Goal: Task Accomplishment & Management: Manage account settings

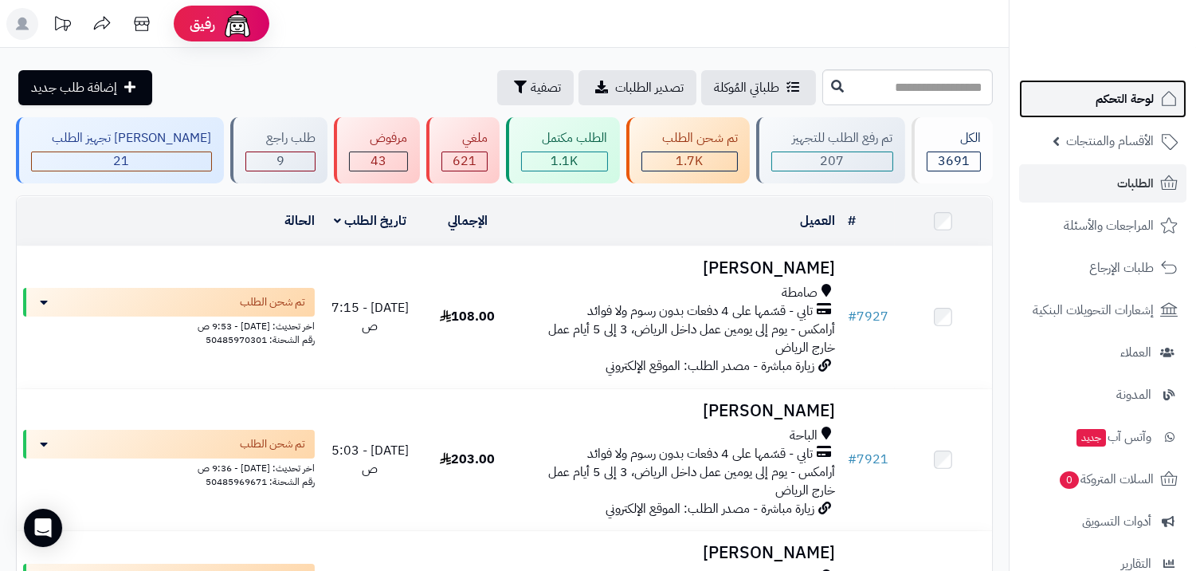
click at [1101, 98] on span "لوحة التحكم" at bounding box center [1125, 99] width 58 height 22
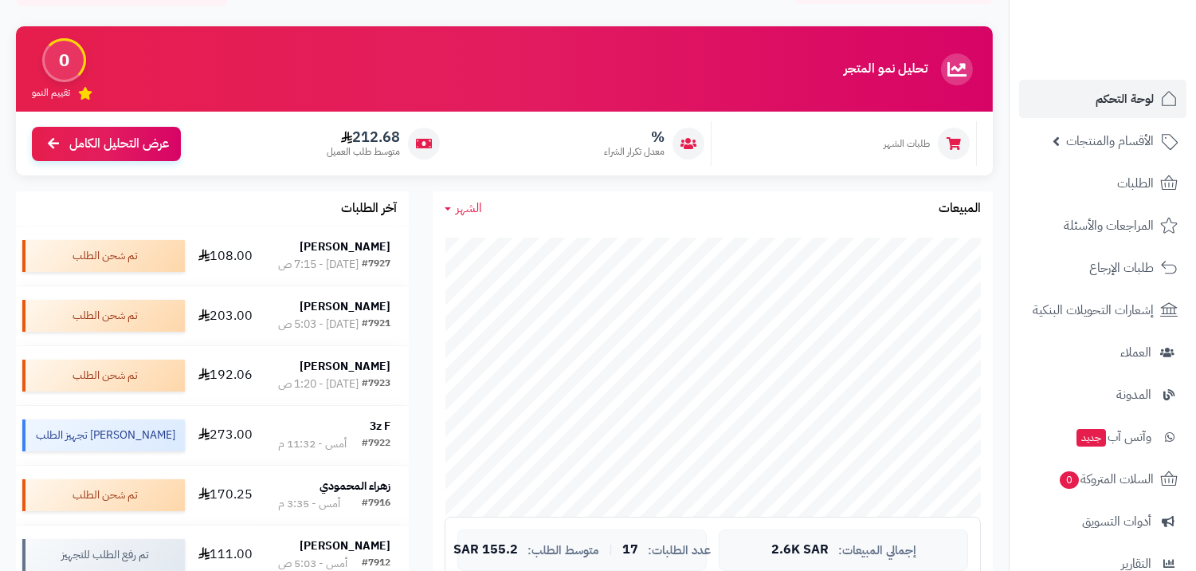
scroll to position [265, 0]
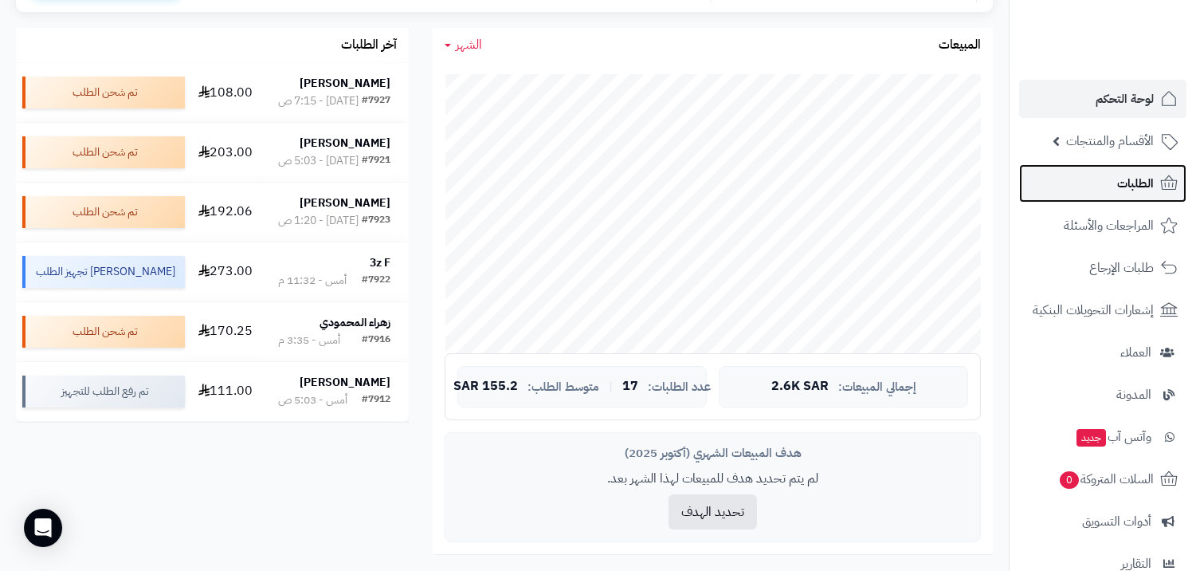
click at [1124, 176] on span "الطلبات" at bounding box center [1135, 183] width 37 height 22
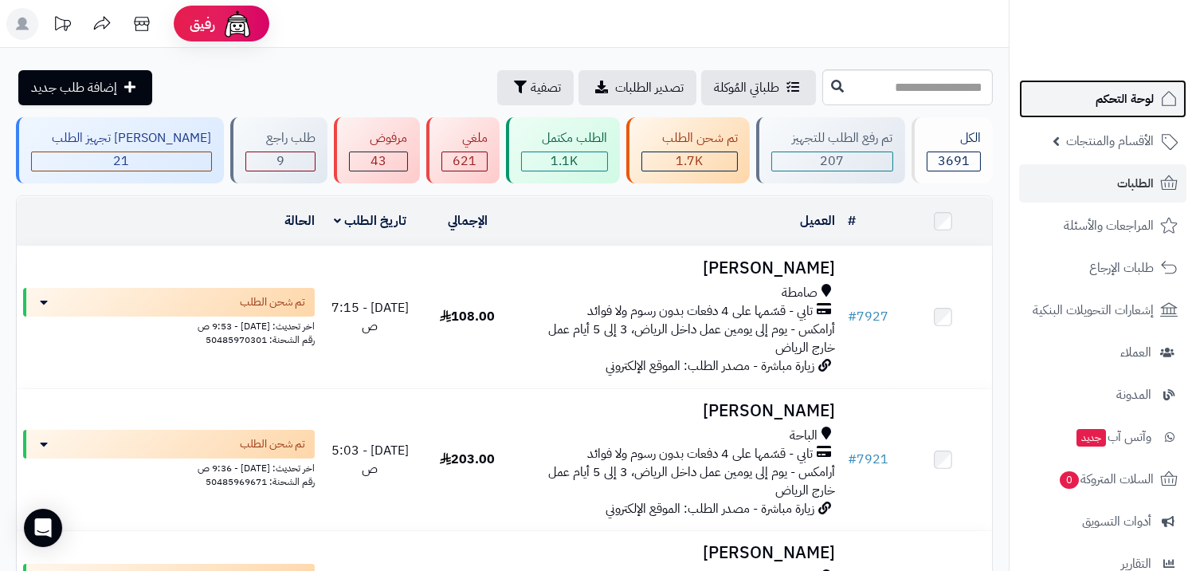
click at [1045, 82] on link "لوحة التحكم" at bounding box center [1102, 99] width 167 height 38
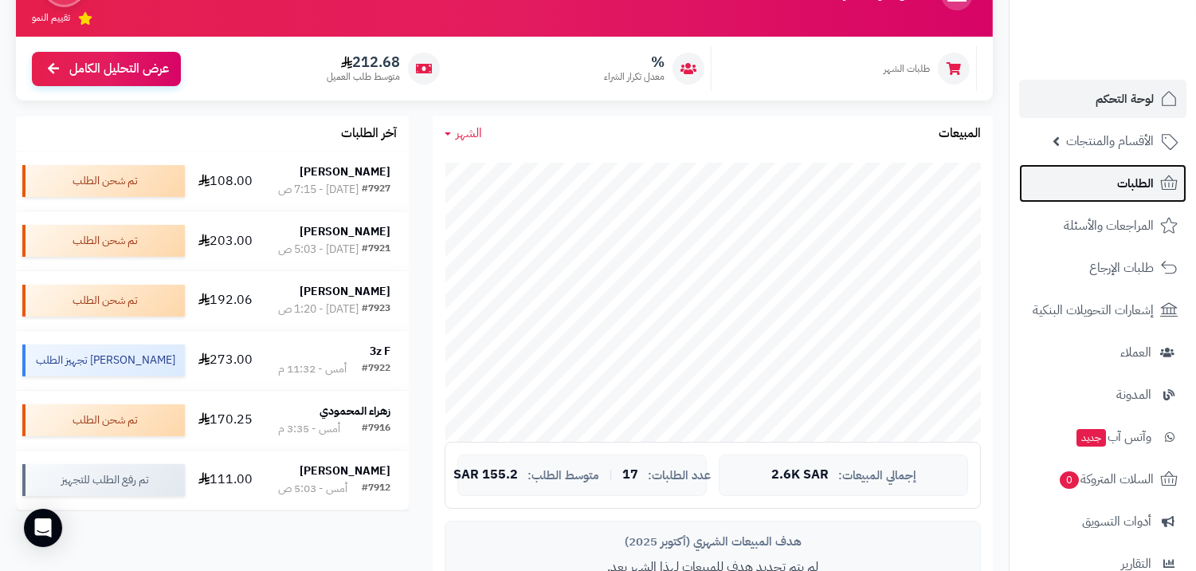
click at [1096, 178] on link "الطلبات" at bounding box center [1102, 183] width 167 height 38
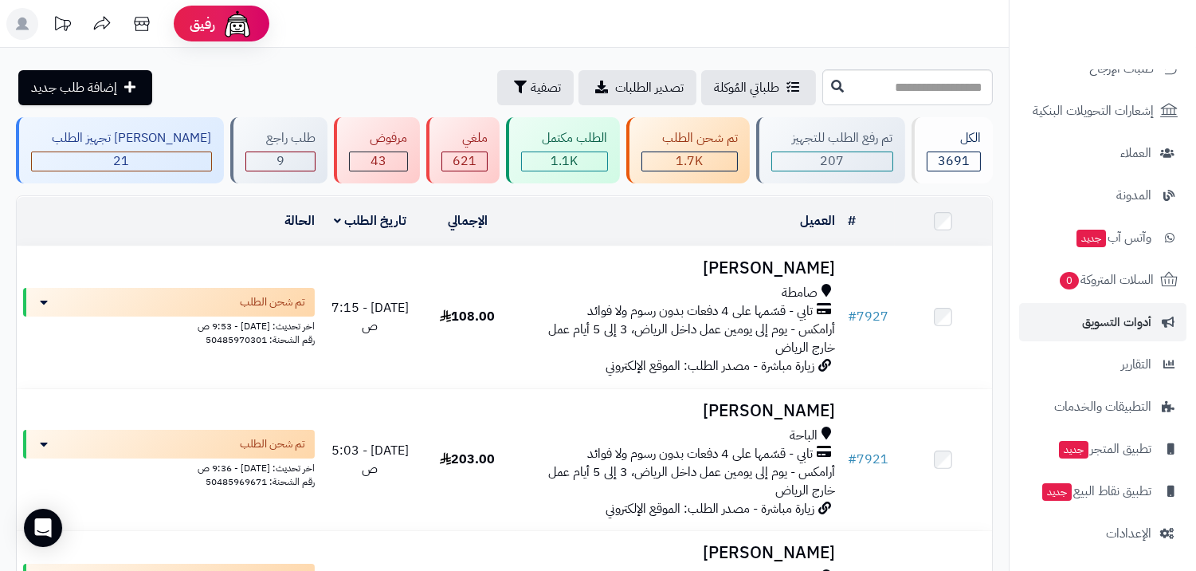
scroll to position [200, 0]
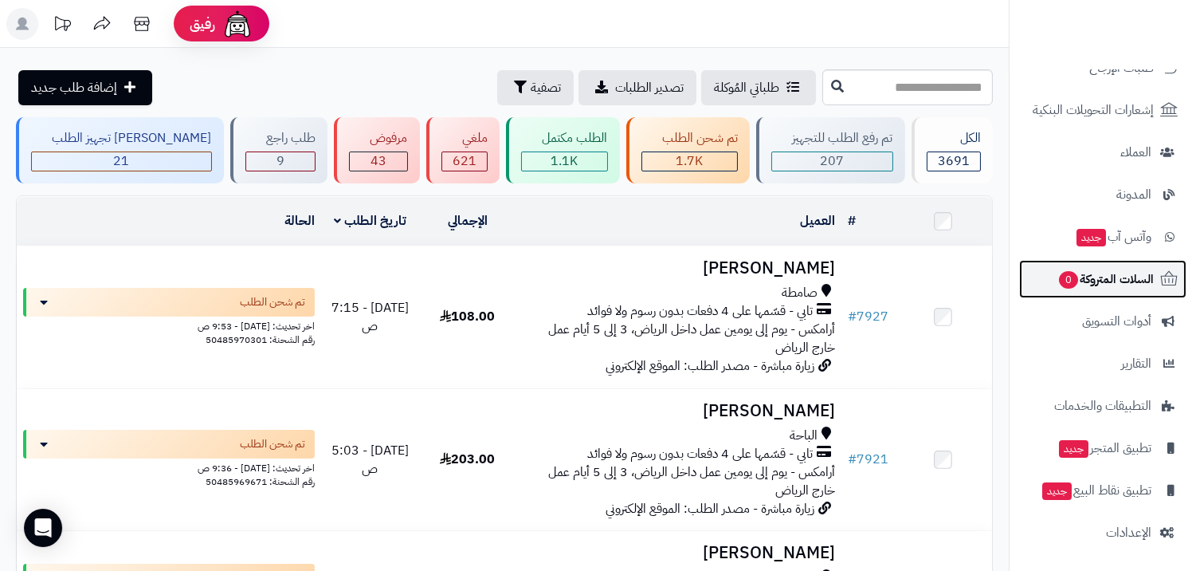
click at [1126, 290] on link "السلات المتروكة 0" at bounding box center [1102, 279] width 167 height 38
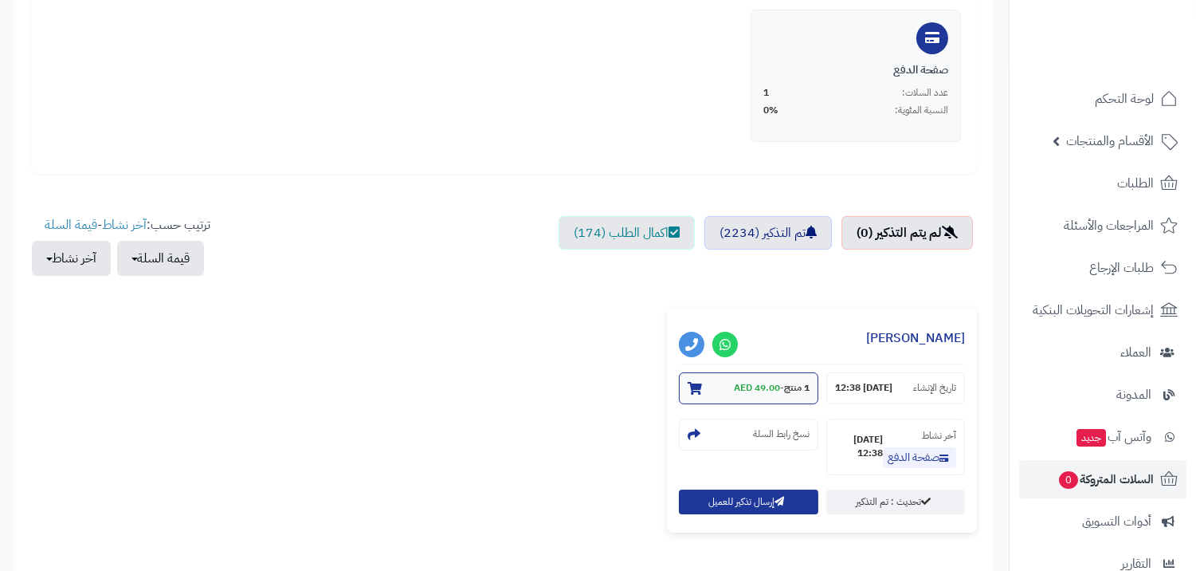
scroll to position [442, 0]
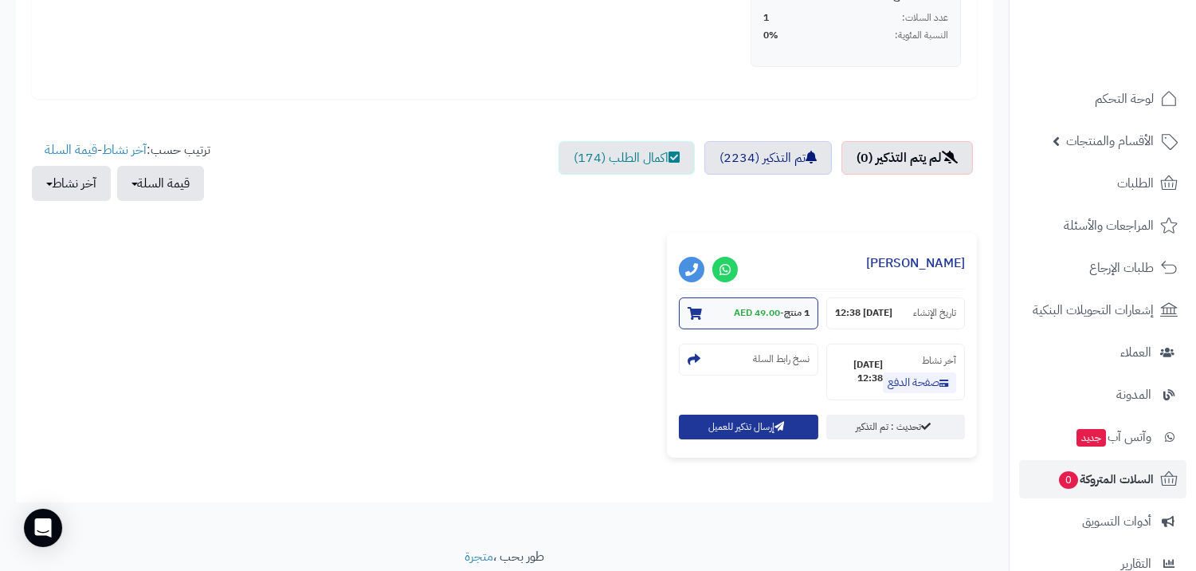
click at [778, 308] on small "1 منتج - 49.00 AED" at bounding box center [772, 313] width 76 height 14
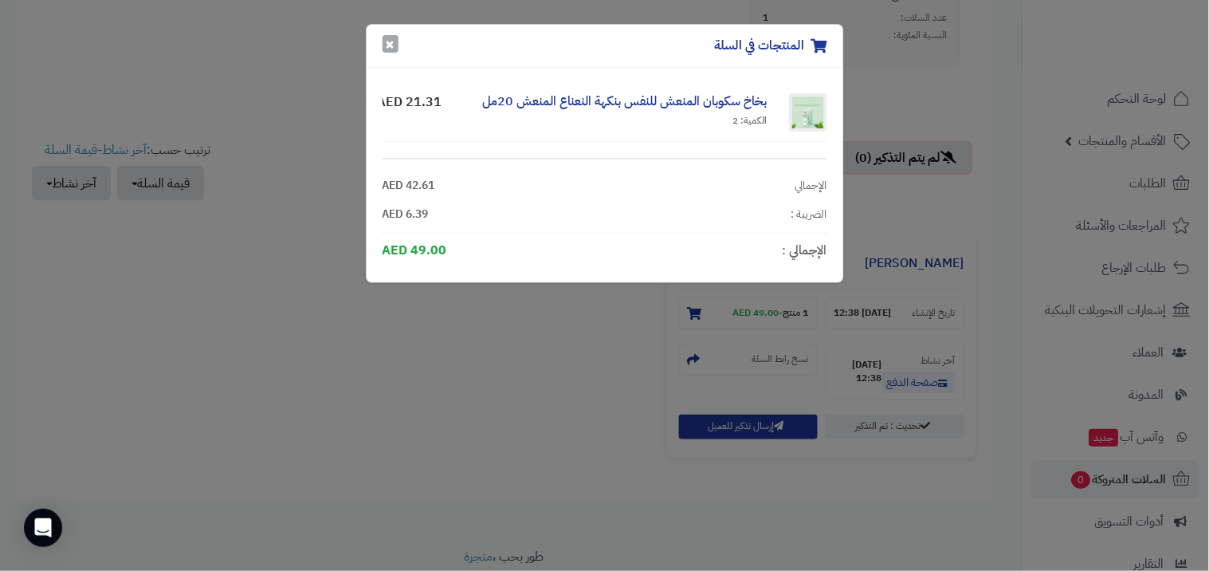
click at [395, 38] on button "×" at bounding box center [390, 44] width 16 height 18
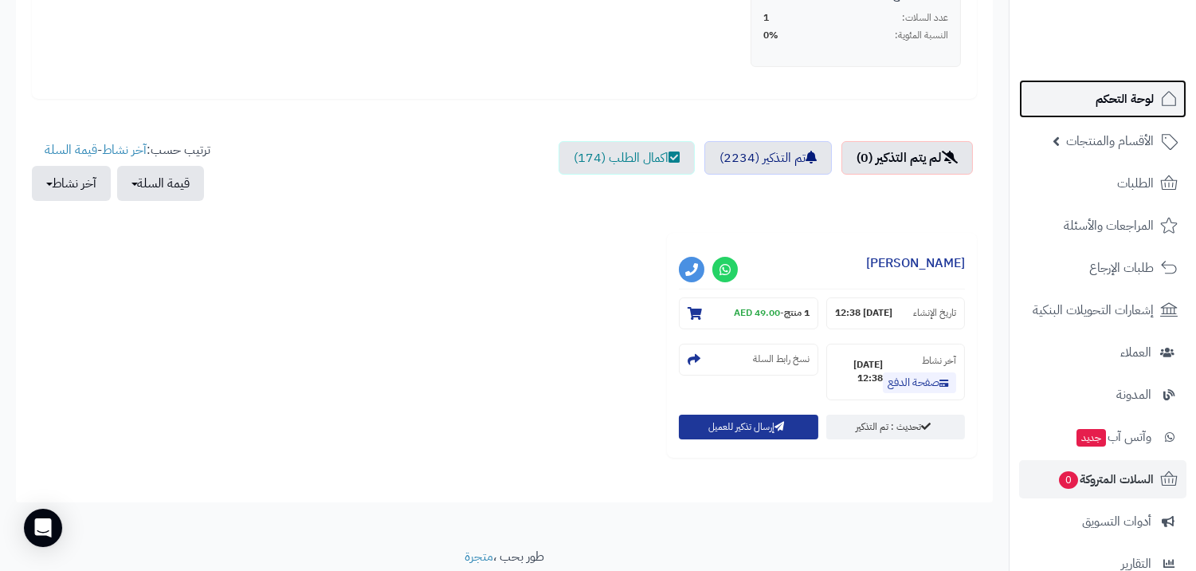
click at [1108, 101] on span "لوحة التحكم" at bounding box center [1125, 99] width 58 height 22
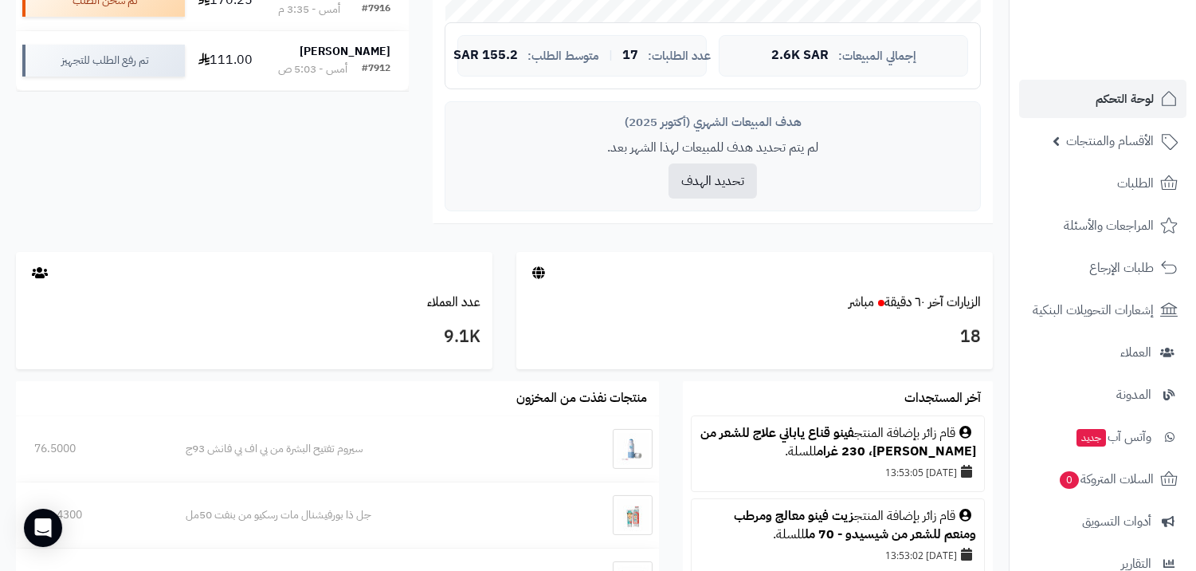
scroll to position [354, 0]
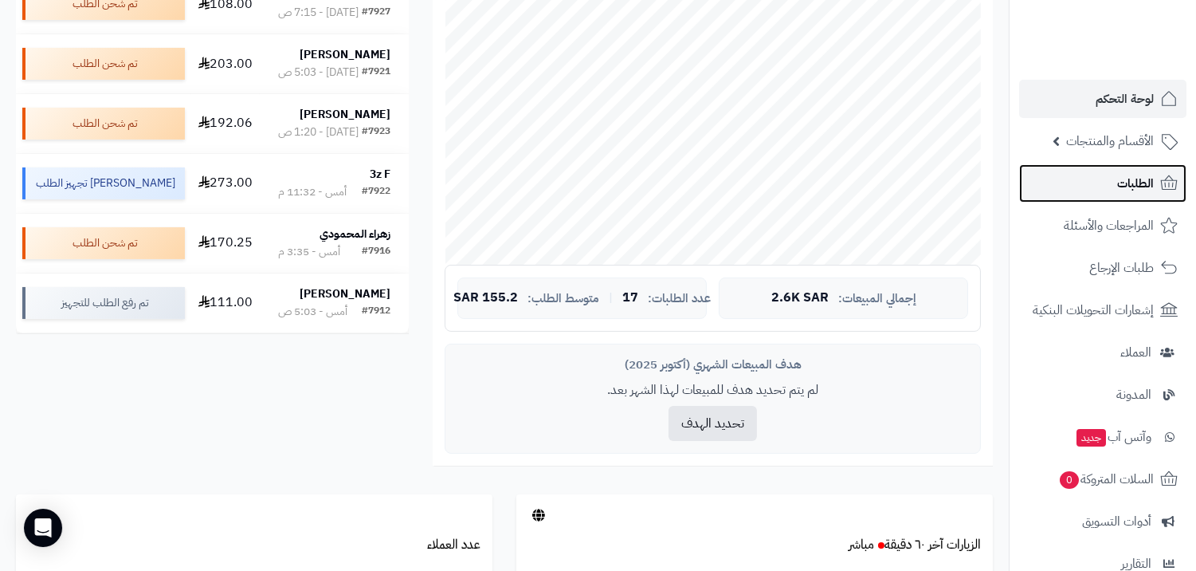
click at [1108, 166] on link "الطلبات" at bounding box center [1102, 183] width 167 height 38
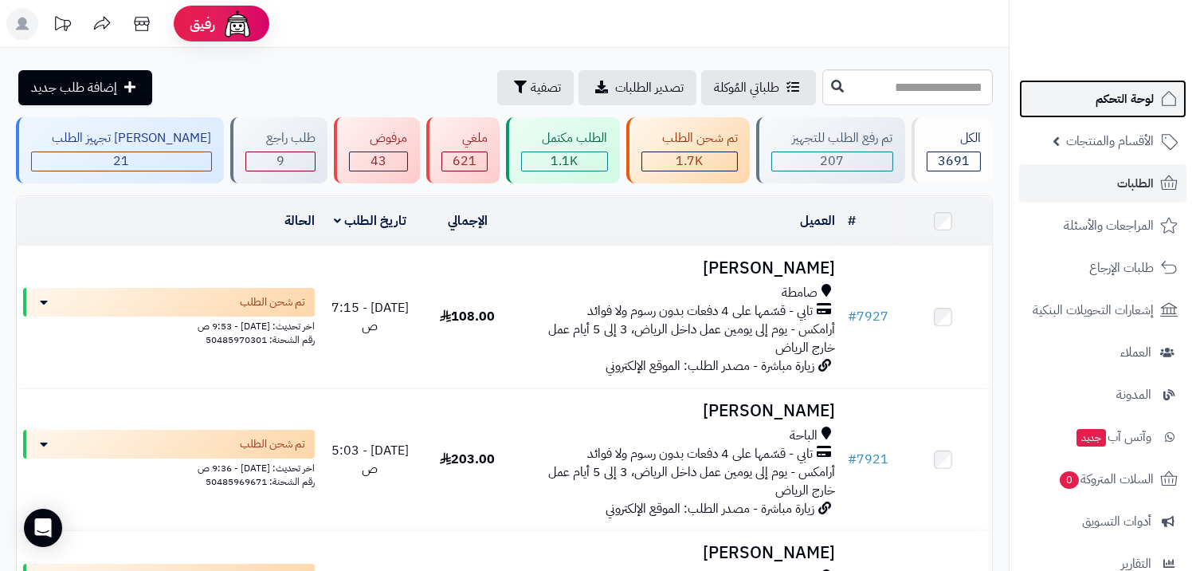
click at [1116, 105] on span "لوحة التحكم" at bounding box center [1125, 99] width 58 height 22
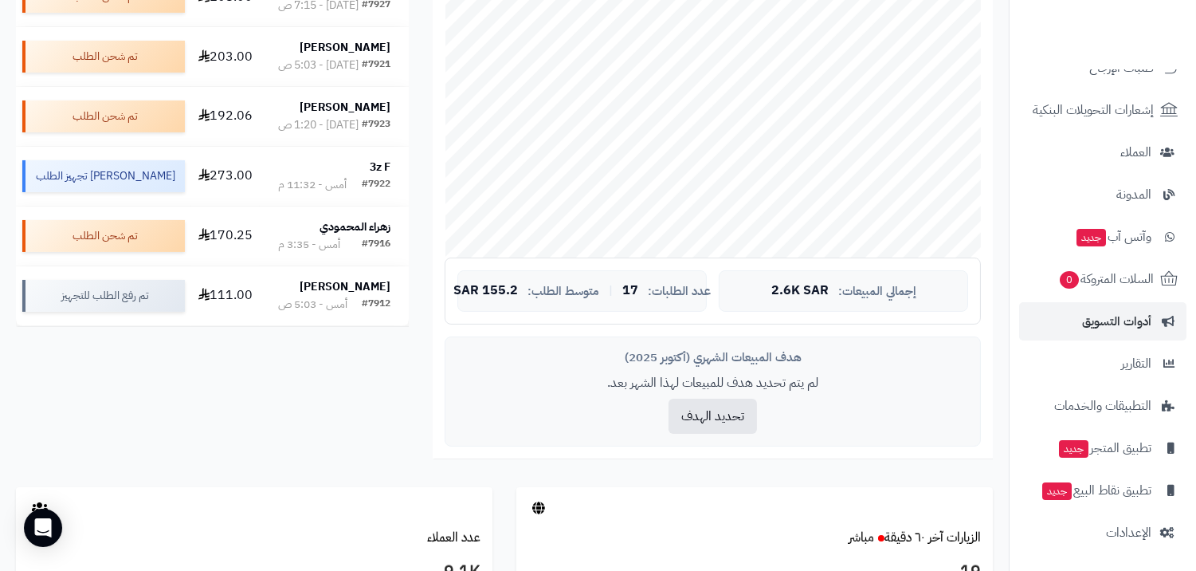
scroll to position [442, 0]
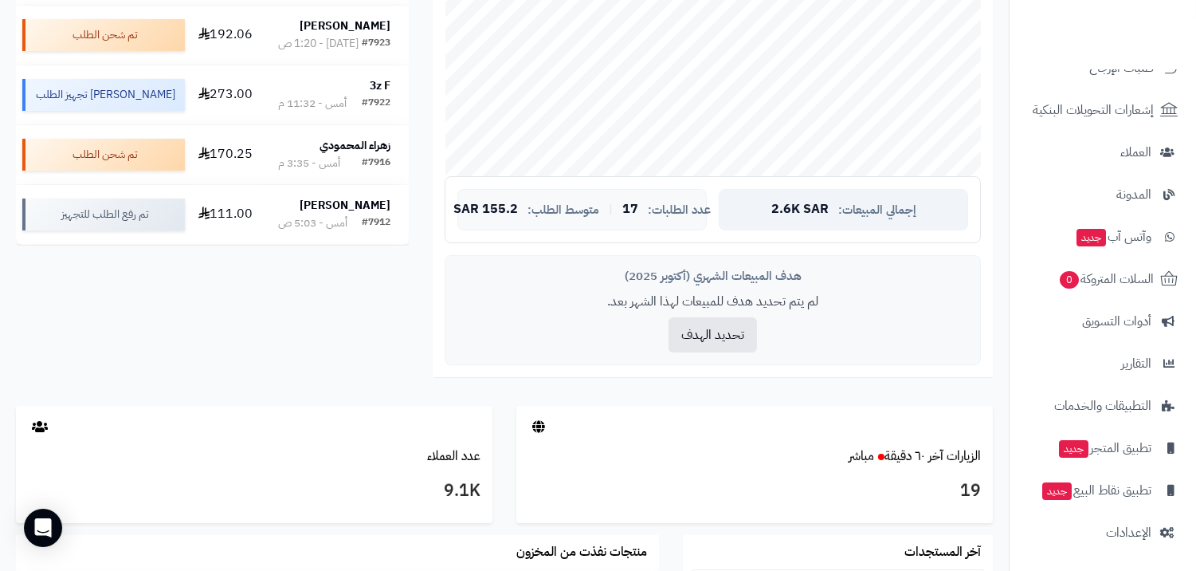
click at [835, 212] on div "إجمالي المبيعات: 2.6K SAR" at bounding box center [843, 209] width 249 height 41
drag, startPoint x: 614, startPoint y: 209, endPoint x: 673, endPoint y: 210, distance: 59.8
click at [712, 210] on div "إجمالي المبيعات: 2.6K SAR عدد الطلبات: 17 | متوسط الطلب: 155.2 SAR" at bounding box center [713, 209] width 536 height 67
click at [390, 293] on div "تحليل نمو المتجر خطأ في التحليل 0 تقييم النمو طلبات الشهر % معدل تكرار الشراء 2…" at bounding box center [504, 46] width 1001 height 720
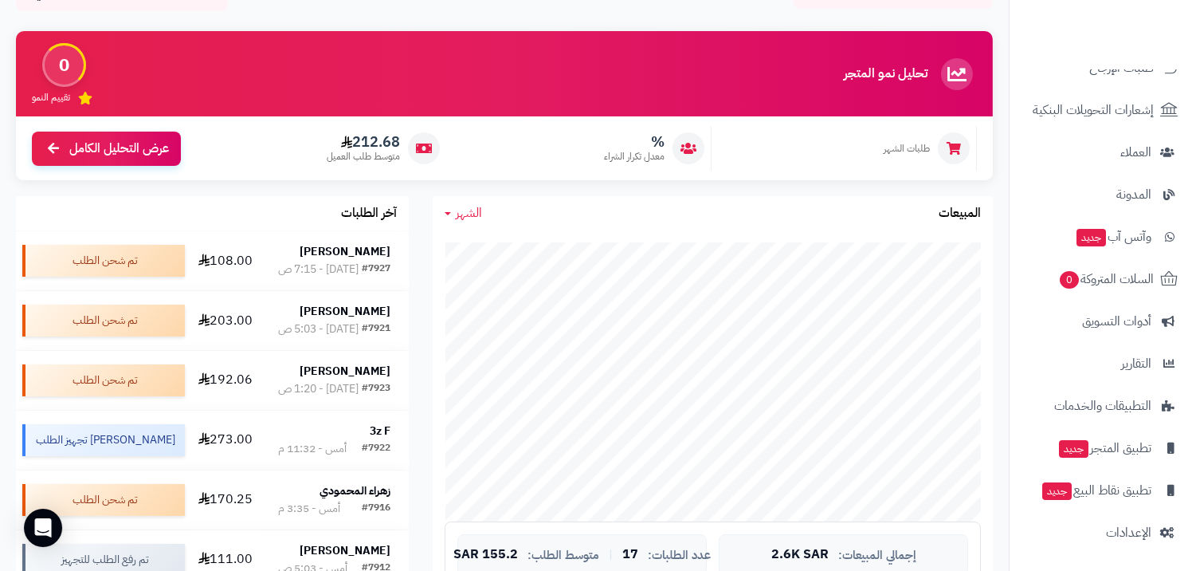
scroll to position [0, 0]
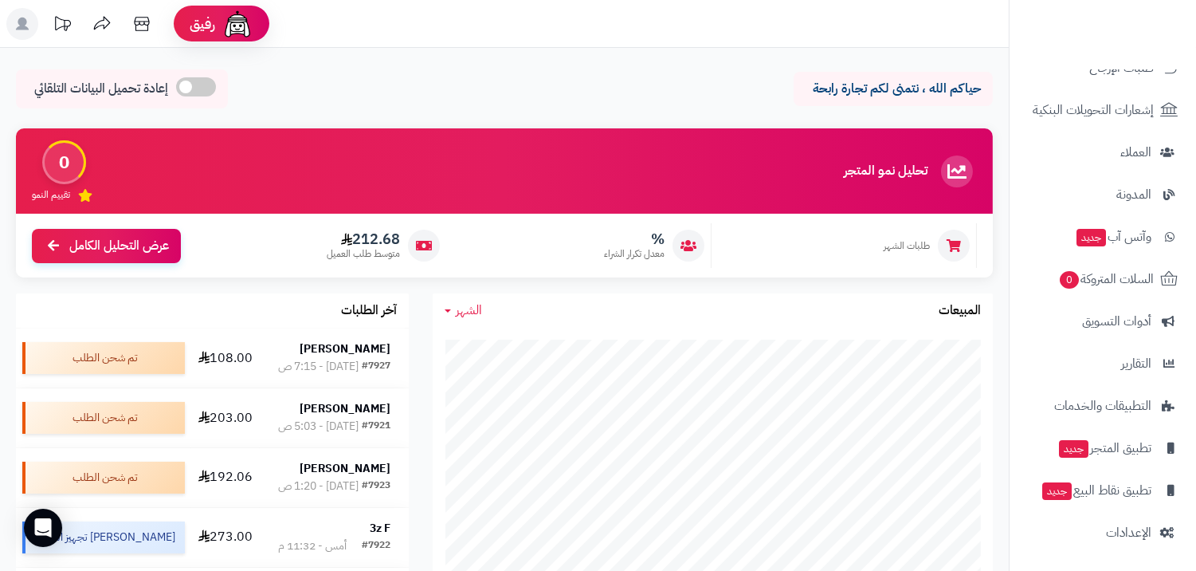
click at [1001, 280] on div "تحليل نمو المتجر خطأ في التحليل 0 تقييم النمو طلبات الشهر % معدل تكرار الشراء 2…" at bounding box center [504, 210] width 1001 height 165
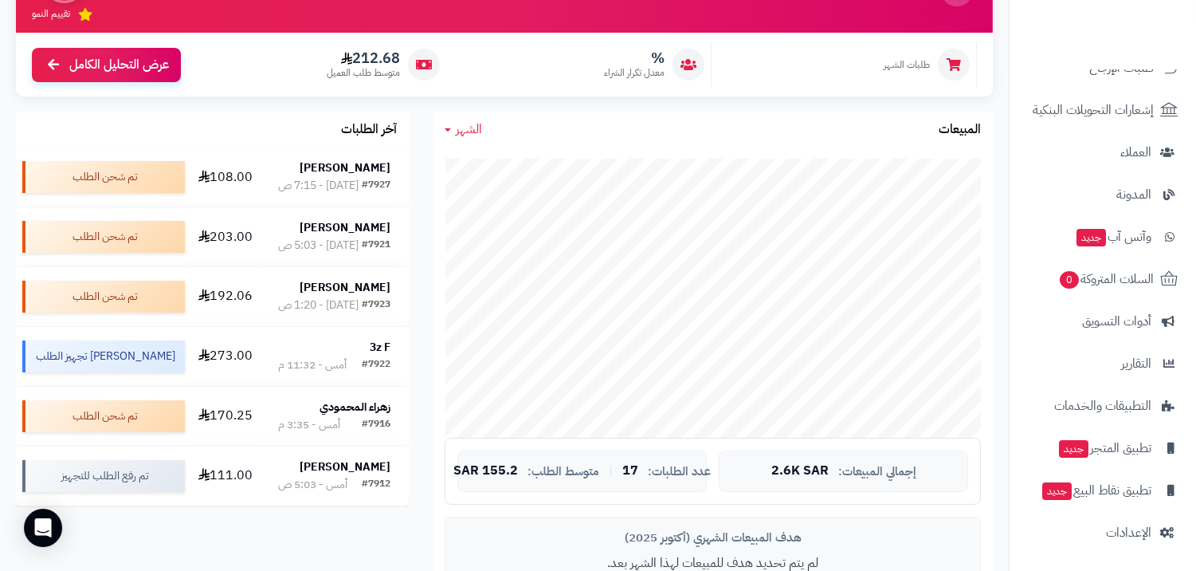
scroll to position [531, 0]
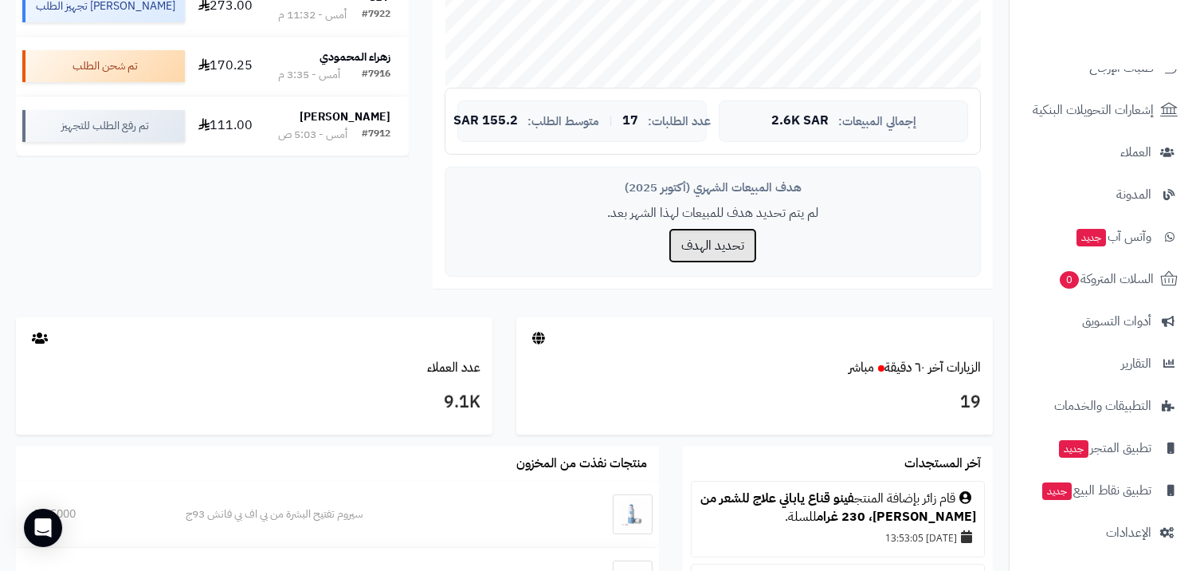
click at [729, 245] on button "تحديد الهدف" at bounding box center [713, 245] width 88 height 35
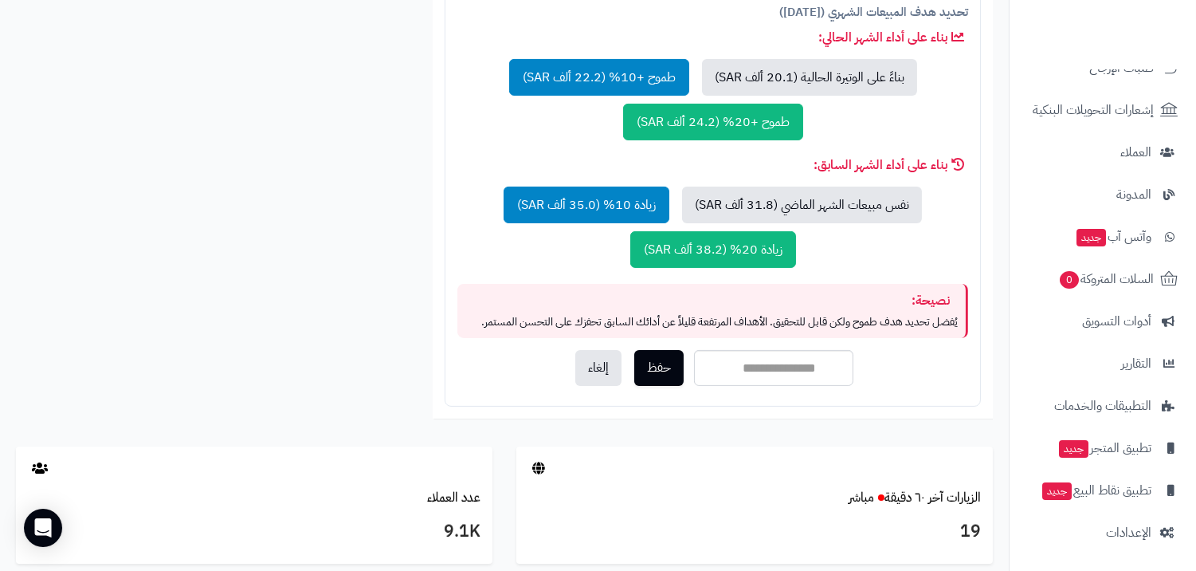
scroll to position [708, 0]
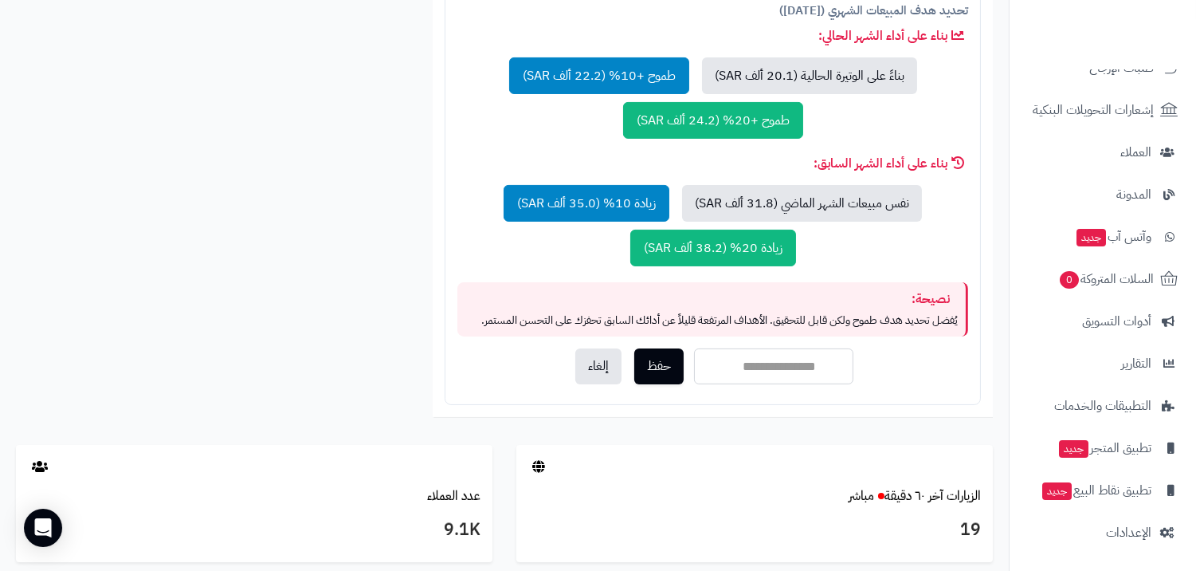
click at [777, 380] on input "number" at bounding box center [773, 366] width 159 height 36
type input "*****"
click at [677, 364] on button "حفظ" at bounding box center [658, 365] width 49 height 36
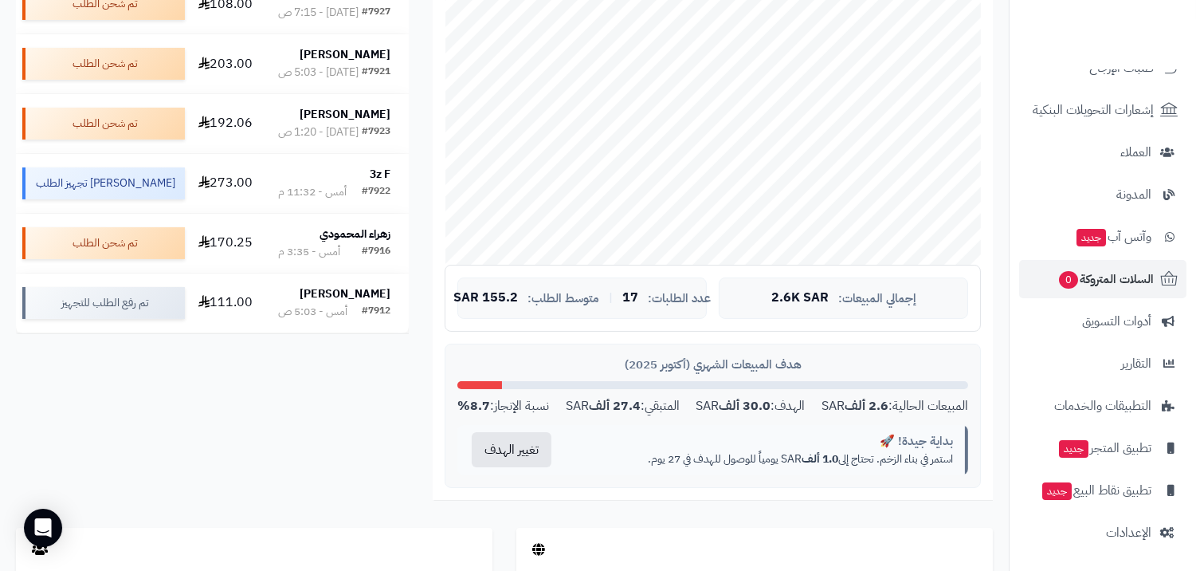
scroll to position [0, 0]
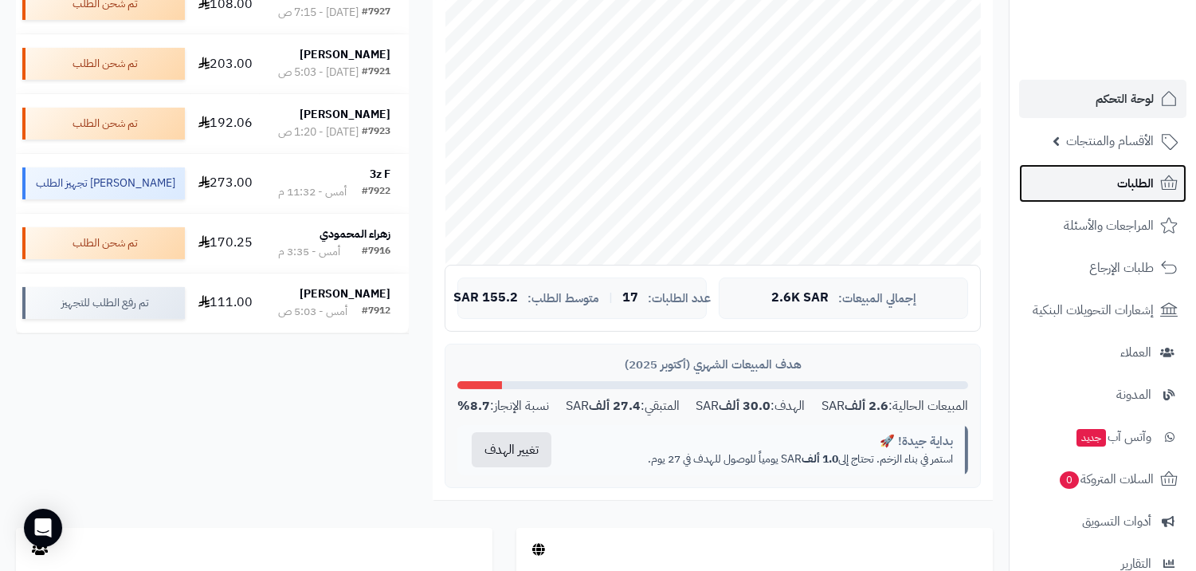
click at [1101, 184] on link "الطلبات" at bounding box center [1102, 183] width 167 height 38
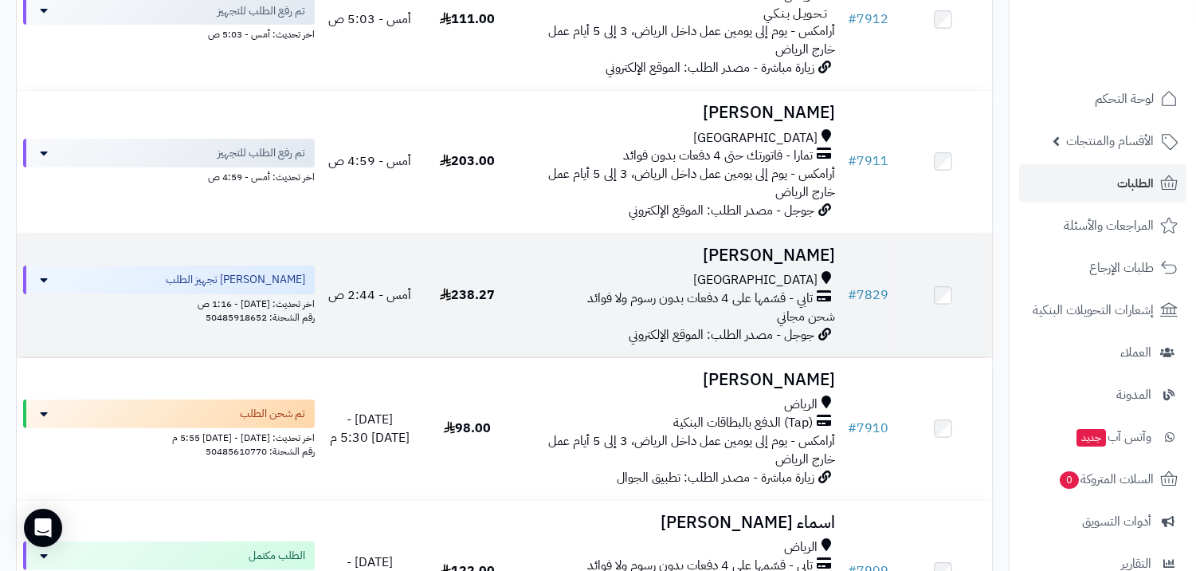
scroll to position [442, 0]
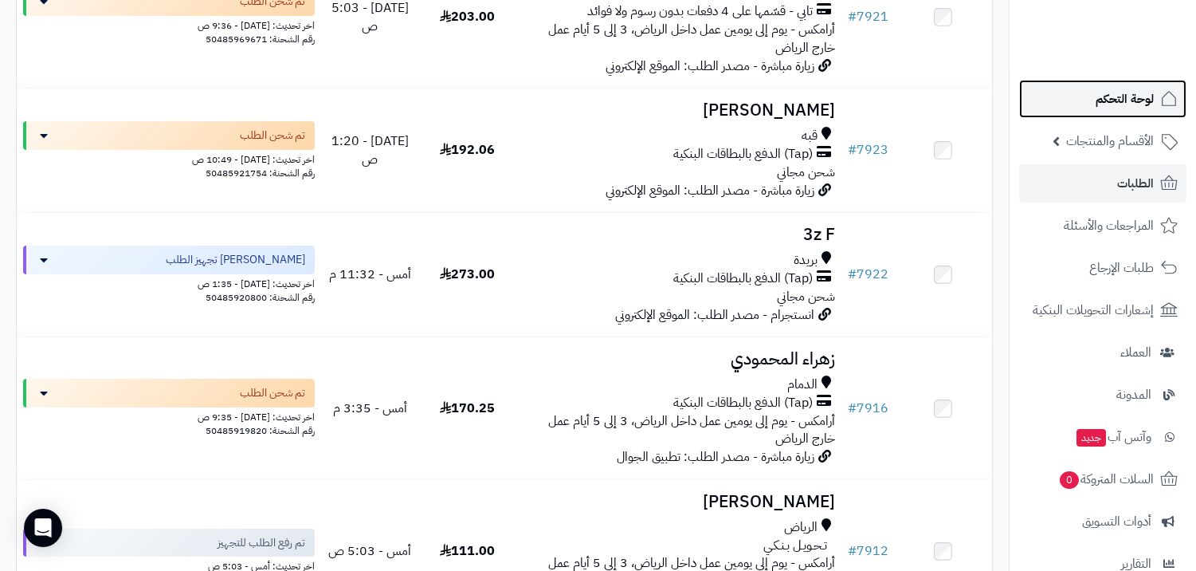
click at [1120, 114] on link "لوحة التحكم" at bounding box center [1102, 99] width 167 height 38
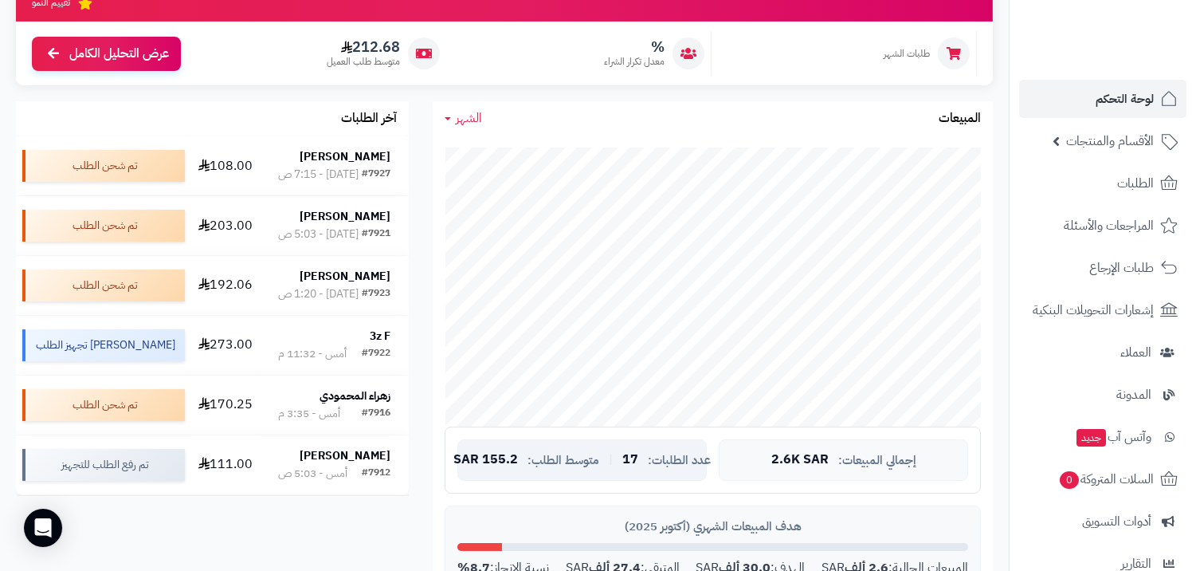
scroll to position [177, 0]
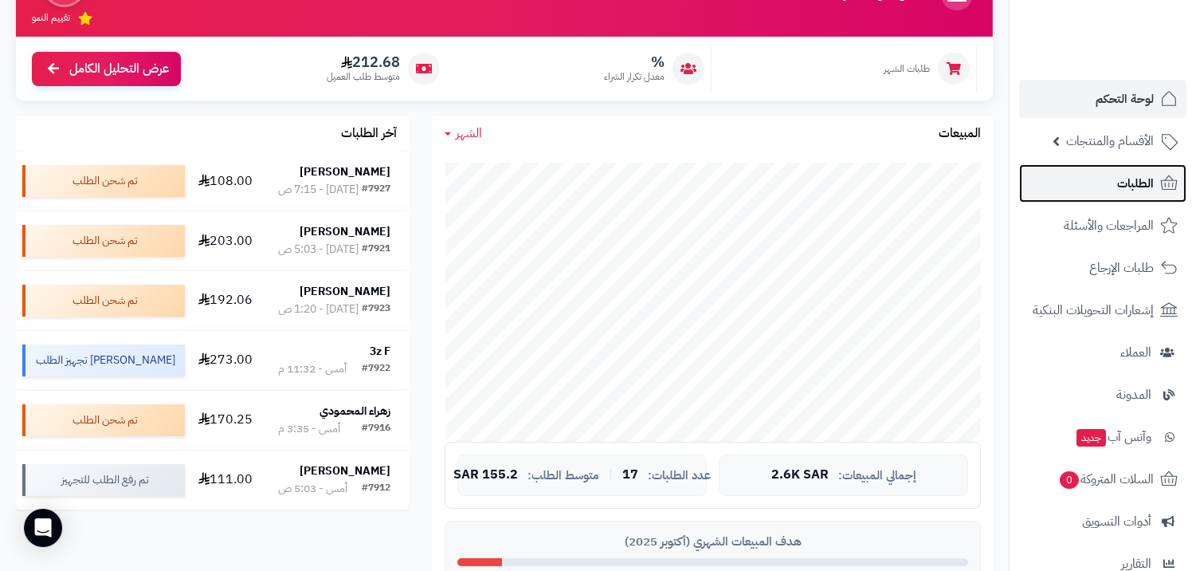
click at [1097, 186] on link "الطلبات" at bounding box center [1102, 183] width 167 height 38
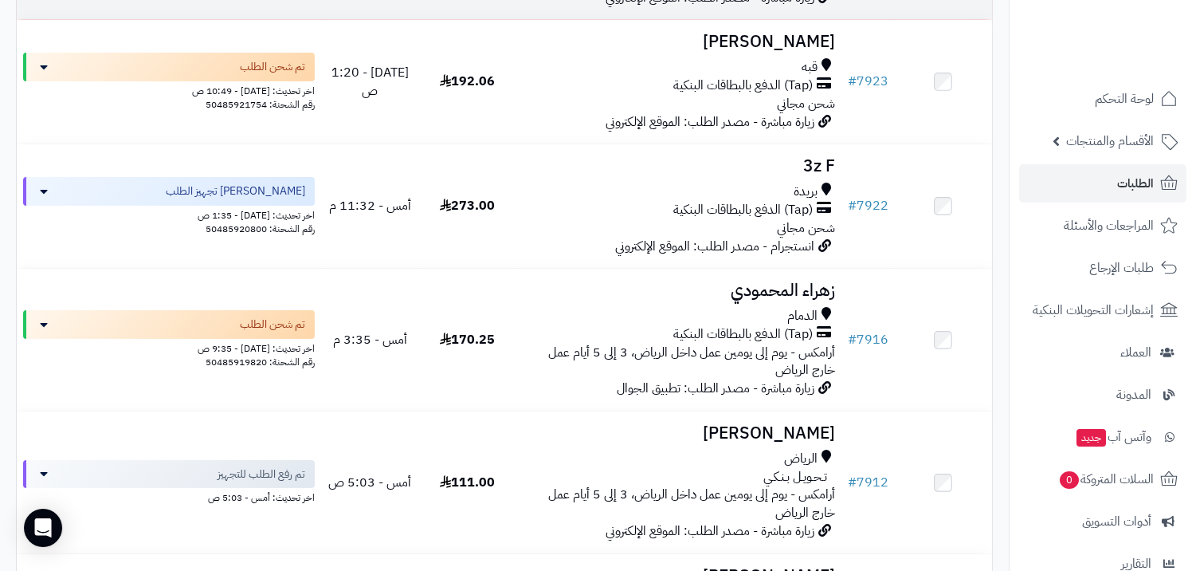
scroll to position [531, 0]
